Goal: Task Accomplishment & Management: Manage account settings

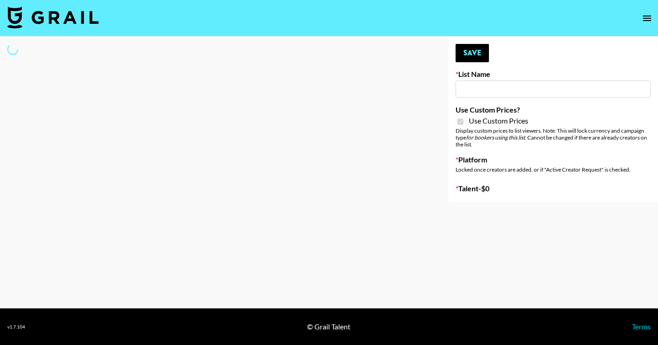
type input "Petlibro (30th Sept)"
checkbox input "true"
select select "Brand"
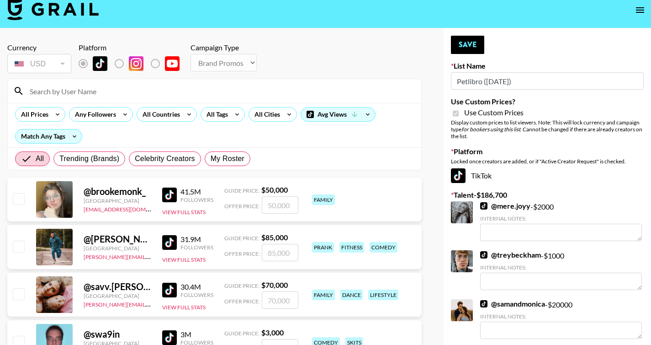
scroll to position [16, 0]
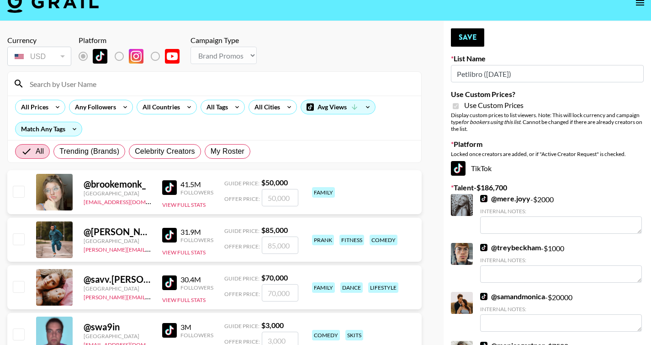
click at [151, 84] on input at bounding box center [220, 83] width 392 height 15
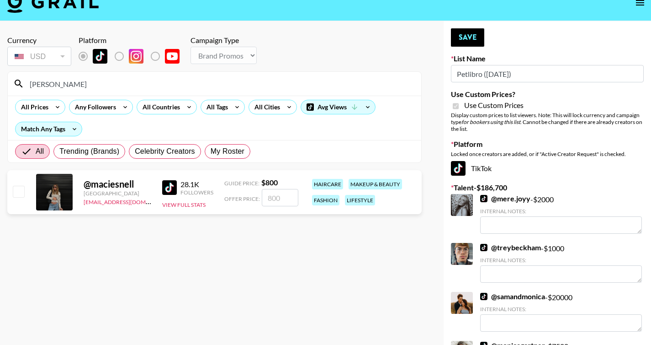
type input "macie"
click at [291, 193] on input "number" at bounding box center [280, 197] width 37 height 17
checkbox input "true"
type input "800"
click at [454, 31] on button "Save" at bounding box center [467, 37] width 33 height 18
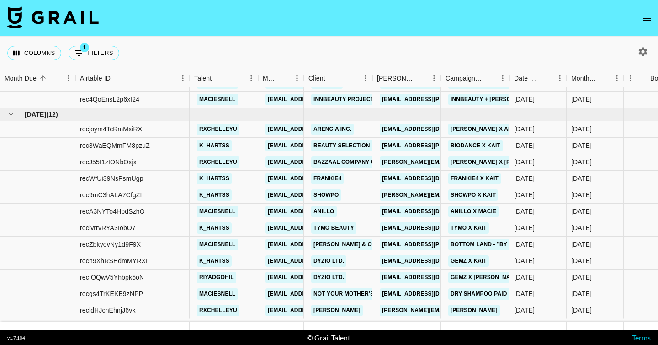
scroll to position [303, 0]
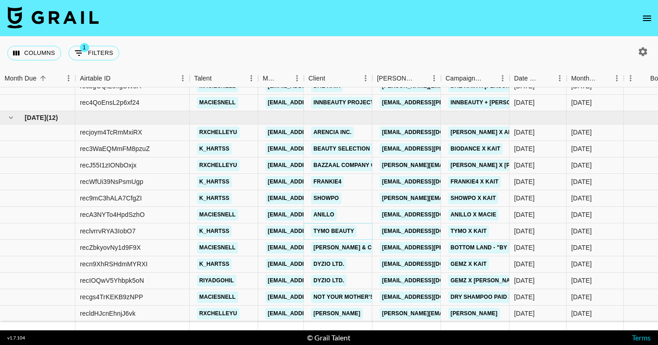
click at [340, 226] on link "TYMO Beauty" at bounding box center [333, 230] width 45 height 11
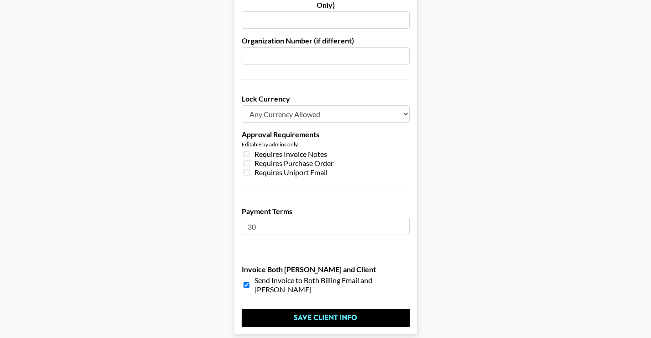
scroll to position [709, 0]
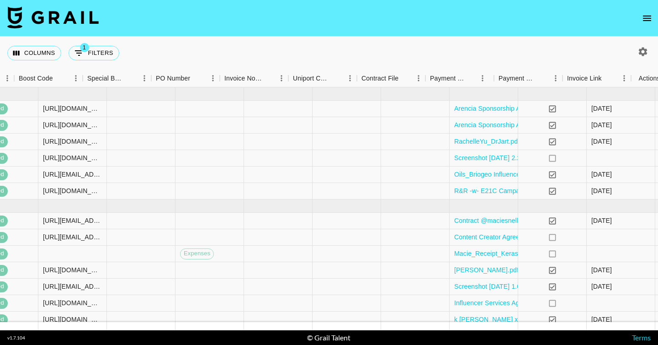
scroll to position [0, 946]
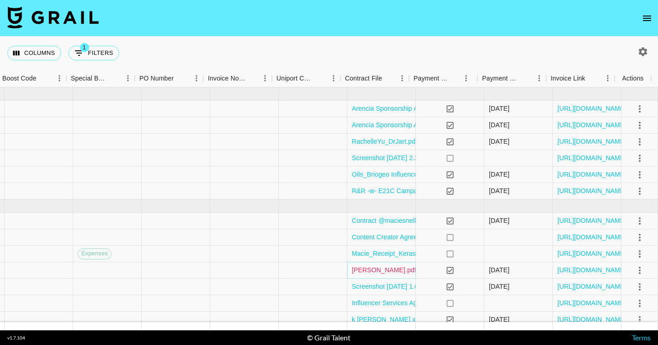
click at [372, 269] on link "[PERSON_NAME].pdf" at bounding box center [384, 269] width 64 height 9
